Goal: Information Seeking & Learning: Find contact information

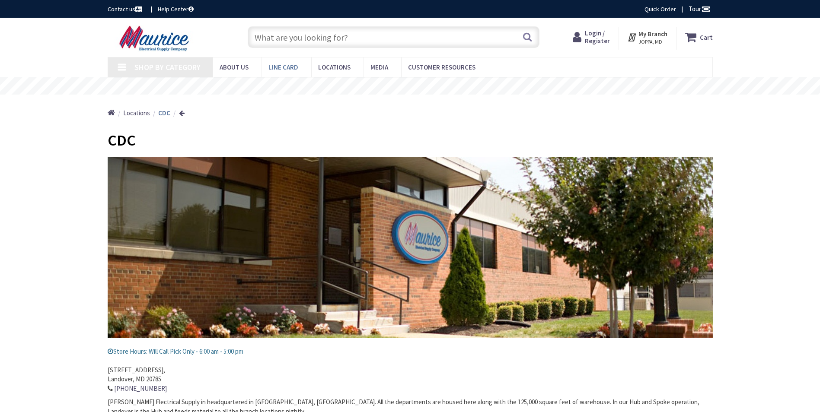
type input "[GEOGRAPHIC_DATA] J0S 1H0, [GEOGRAPHIC_DATA]"
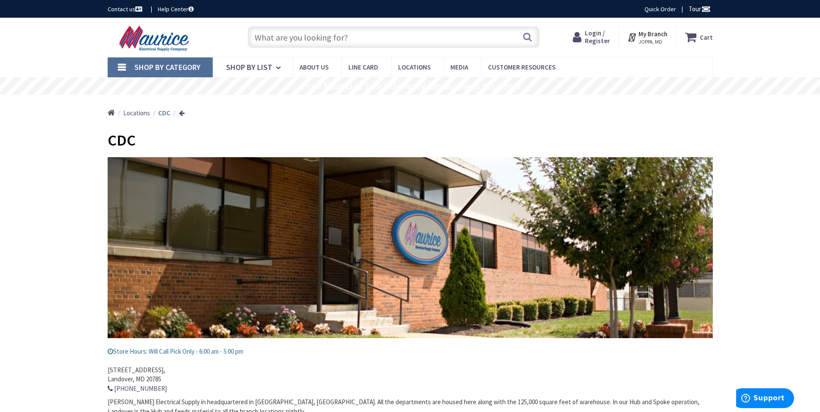
click at [131, 9] on link "Contact us" at bounding box center [126, 9] width 36 height 9
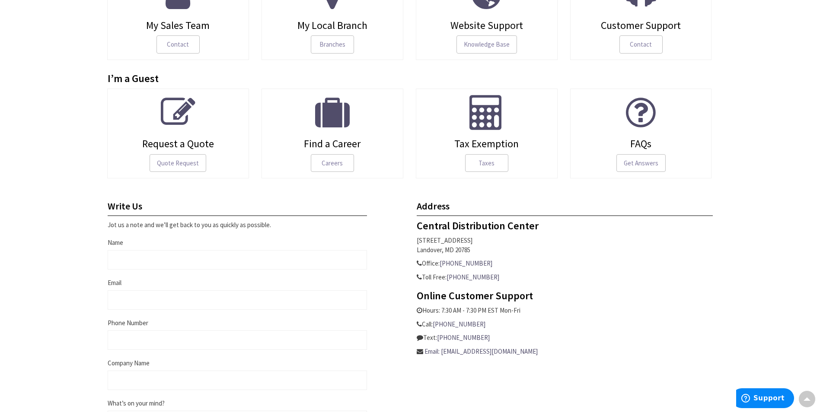
scroll to position [173, 0]
drag, startPoint x: 559, startPoint y: 351, endPoint x: 444, endPoint y: 355, distance: 115.5
click at [444, 355] on p "Email: [EMAIL_ADDRESS][DOMAIN_NAME]" at bounding box center [565, 351] width 296 height 9
copy link "[EMAIL_ADDRESS][DOMAIN_NAME]"
click at [632, 302] on div "Online Customer Support Hours: 7:30 AM - 7:30 PM EST Mon-Fri Call: [PHONE_NUMBE…" at bounding box center [565, 323] width 296 height 66
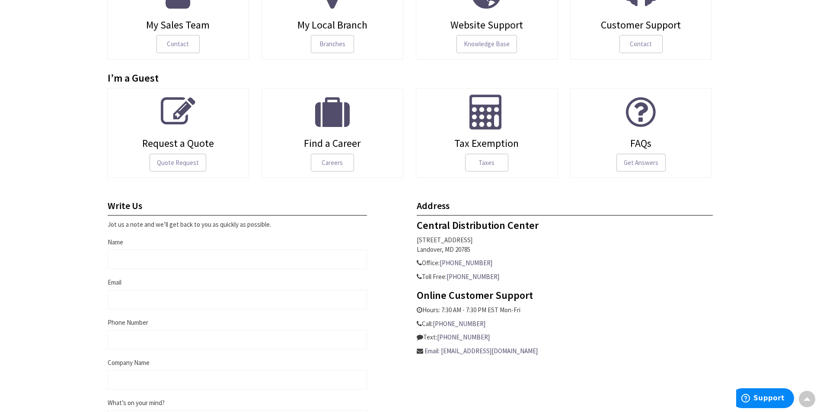
scroll to position [0, 0]
